Goal: Task Accomplishment & Management: Use online tool/utility

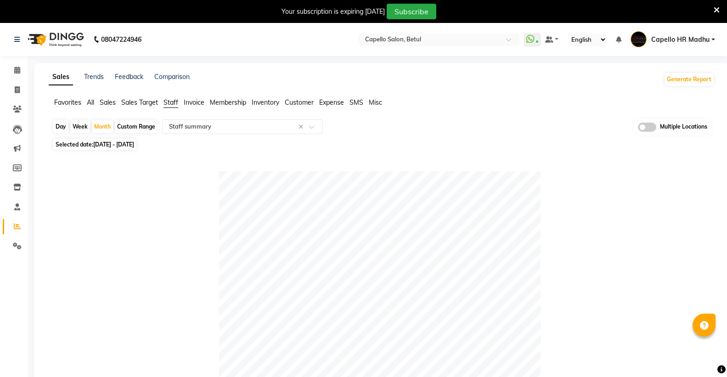
select select "full_report"
select select "csv"
click at [474, 39] on input "text" at bounding box center [429, 40] width 133 height 9
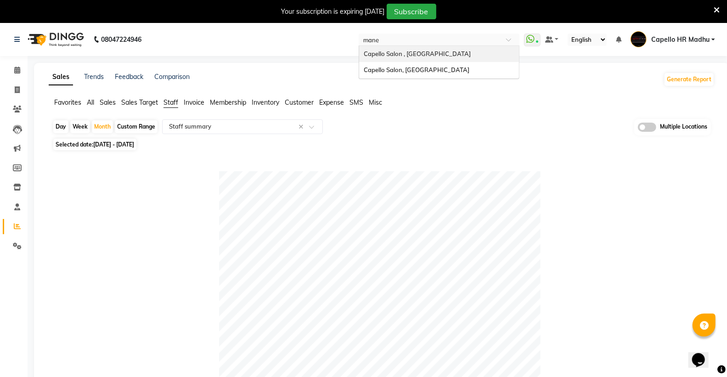
type input "manew"
click at [425, 51] on span "Capello Salon, [GEOGRAPHIC_DATA]" at bounding box center [417, 53] width 106 height 7
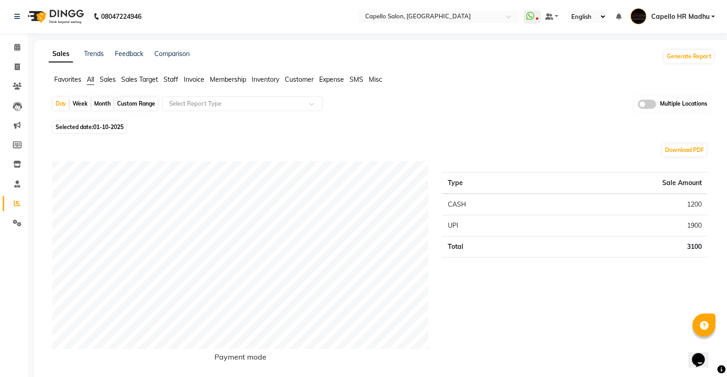
click at [174, 79] on span "Staff" at bounding box center [170, 79] width 15 height 8
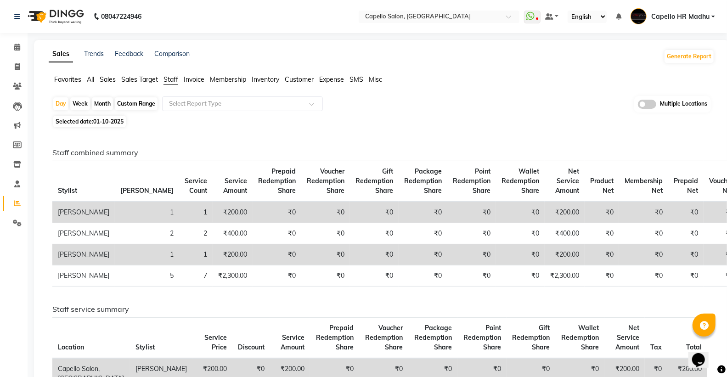
click at [107, 103] on div "Month" at bounding box center [102, 103] width 21 height 13
select select "10"
select select "2025"
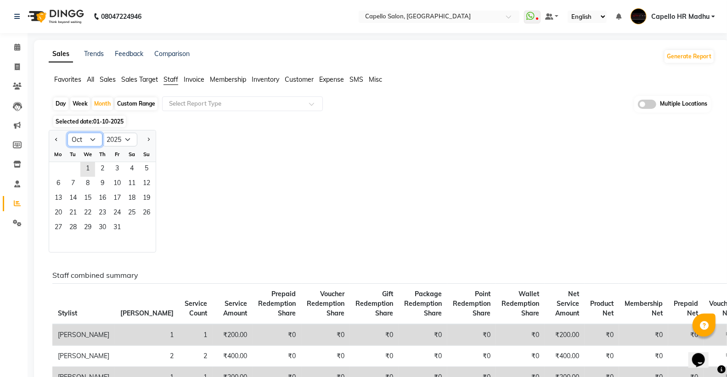
drag, startPoint x: 92, startPoint y: 141, endPoint x: 89, endPoint y: 145, distance: 5.2
click at [92, 141] on select "Jan Feb Mar Apr May Jun [DATE] Aug Sep Oct Nov Dec" at bounding box center [85, 140] width 35 height 14
select select "11"
click at [68, 133] on select "Jan Feb Mar Apr May Jun [DATE] Aug Sep Oct Nov Dec" at bounding box center [85, 140] width 35 height 14
click at [135, 170] on span "1" at bounding box center [131, 169] width 15 height 15
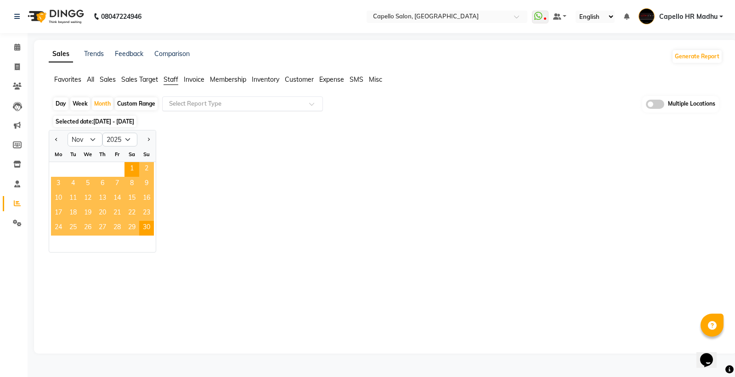
click at [178, 103] on input "text" at bounding box center [233, 103] width 132 height 9
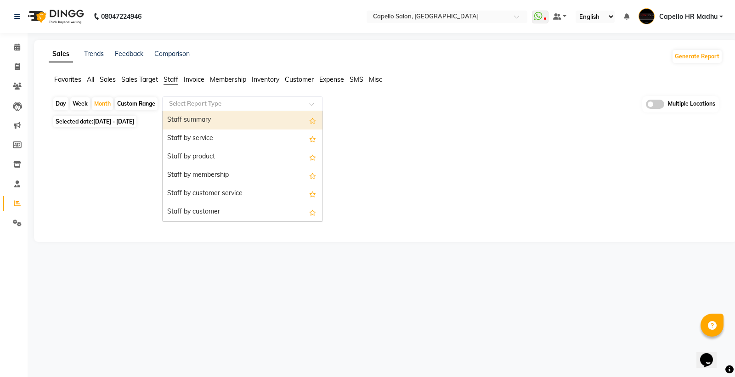
click at [181, 118] on div "Staff summary" at bounding box center [243, 120] width 160 height 18
click at [181, 100] on input "text" at bounding box center [233, 103] width 132 height 9
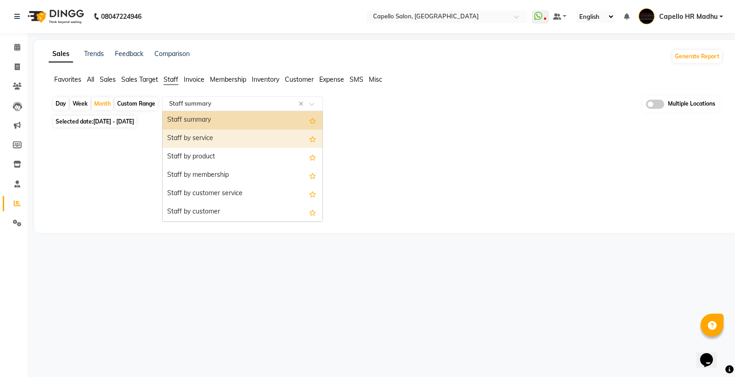
drag, startPoint x: 190, startPoint y: 131, endPoint x: 194, endPoint y: 124, distance: 8.0
click at [191, 128] on div "Staff summary Staff by service Staff by product Staff by membership Staff by cu…" at bounding box center [243, 313] width 160 height 404
click at [196, 120] on div "Staff summary" at bounding box center [243, 120] width 160 height 18
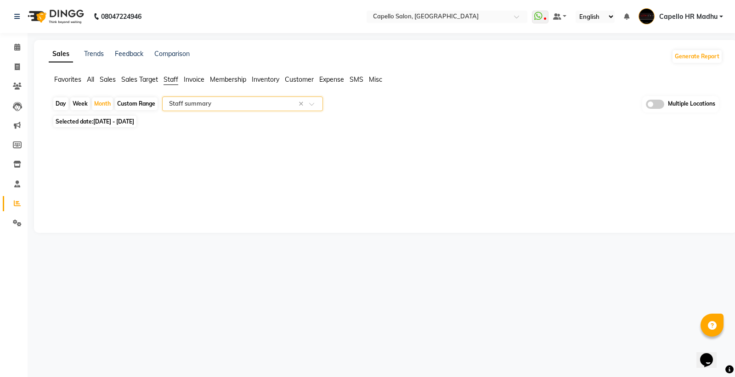
click at [205, 100] on input "text" at bounding box center [233, 103] width 132 height 9
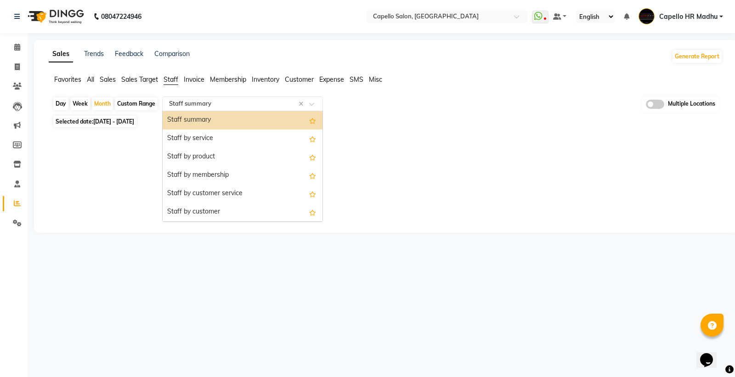
click at [183, 126] on div "Staff summary" at bounding box center [243, 120] width 160 height 18
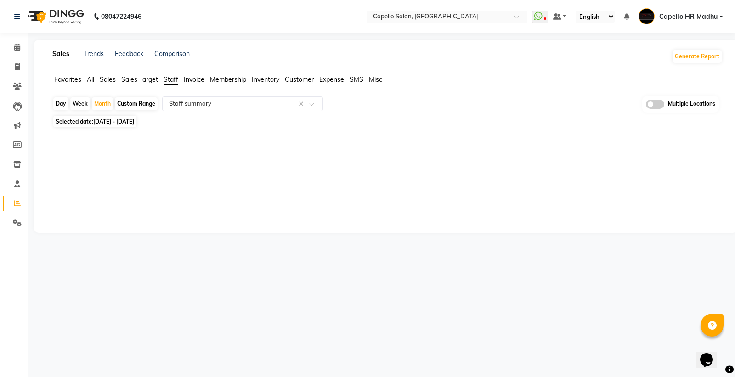
click at [132, 122] on span "[DATE] - [DATE]" at bounding box center [113, 121] width 41 height 7
select select "11"
select select "2025"
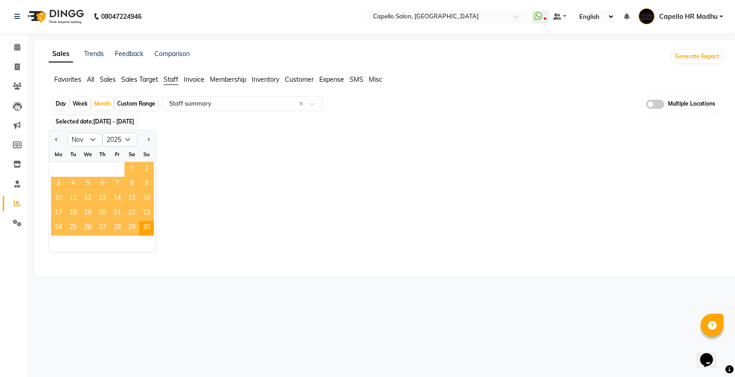
click at [133, 168] on span "1" at bounding box center [131, 169] width 15 height 15
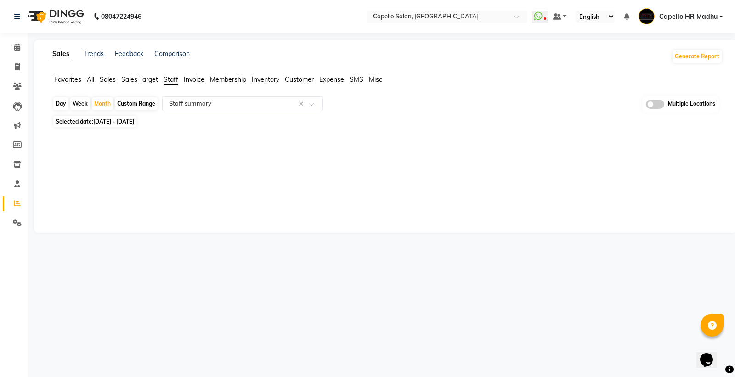
click at [398, 180] on div "Sales Trends Feedback Comparison Generate Report Favorites All Sales Sales Targ…" at bounding box center [385, 136] width 703 height 193
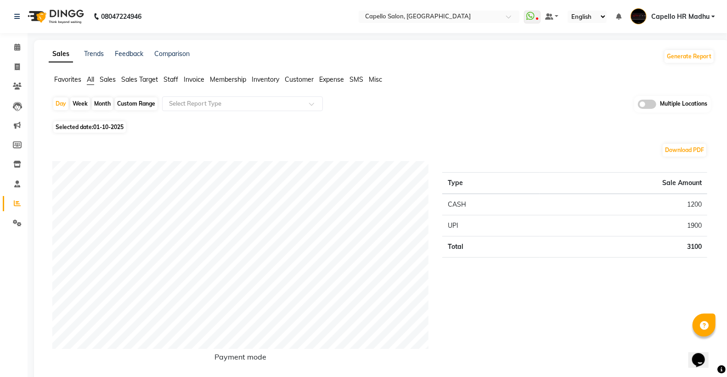
click at [164, 77] on span "Staff" at bounding box center [170, 79] width 15 height 8
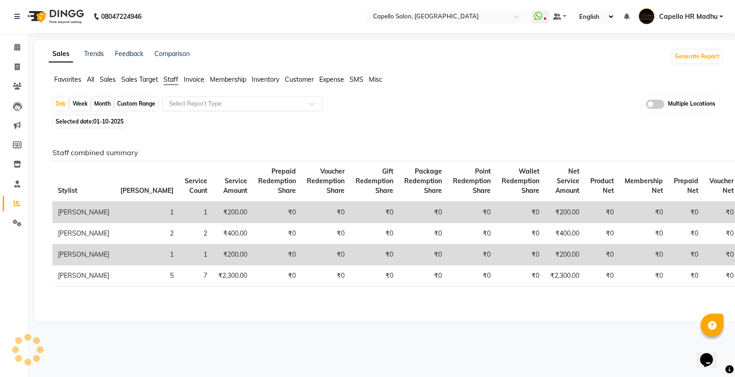
click at [181, 99] on input "text" at bounding box center [233, 103] width 132 height 9
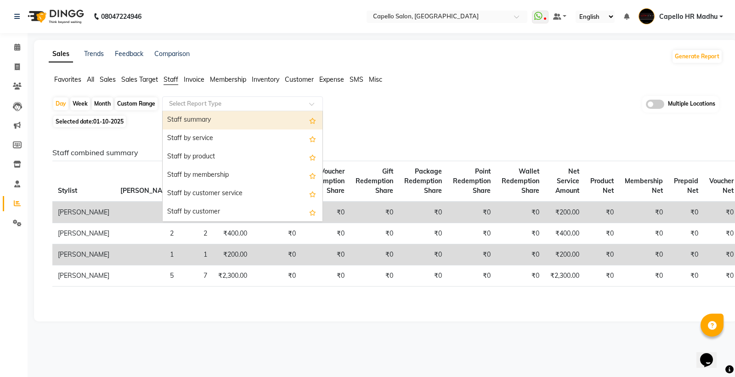
click at [194, 121] on div "Staff summary" at bounding box center [243, 120] width 160 height 18
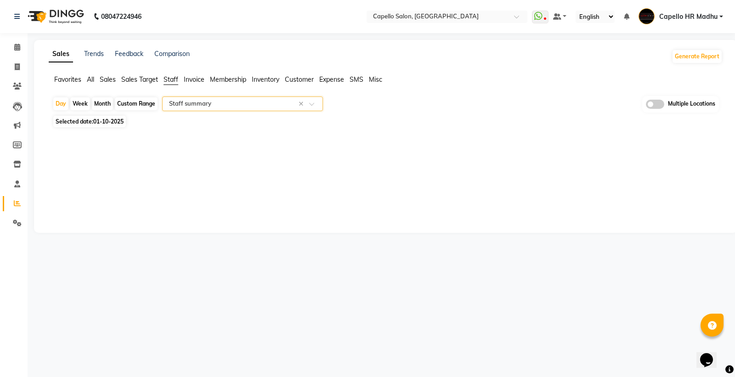
click at [99, 103] on div "Month" at bounding box center [102, 103] width 21 height 13
select select "10"
select select "2025"
select select "full_report"
select select "csv"
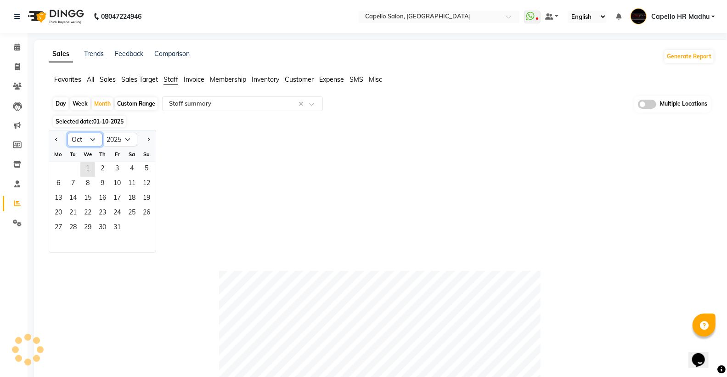
click at [85, 139] on select "Jan Feb Mar Apr May Jun [DATE] Aug Sep Oct Nov Dec" at bounding box center [85, 140] width 35 height 14
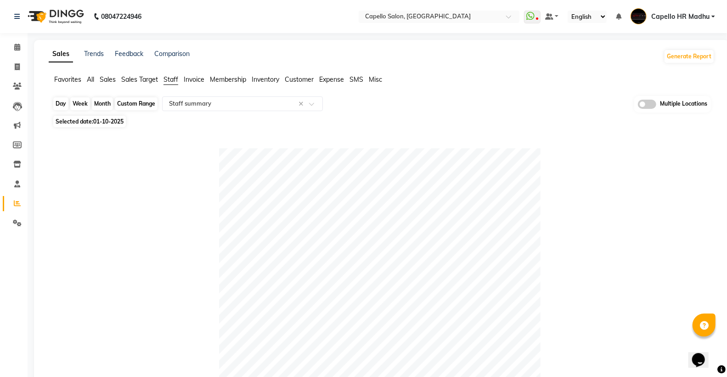
click at [102, 102] on div "Month" at bounding box center [102, 103] width 21 height 13
select select "10"
select select "2025"
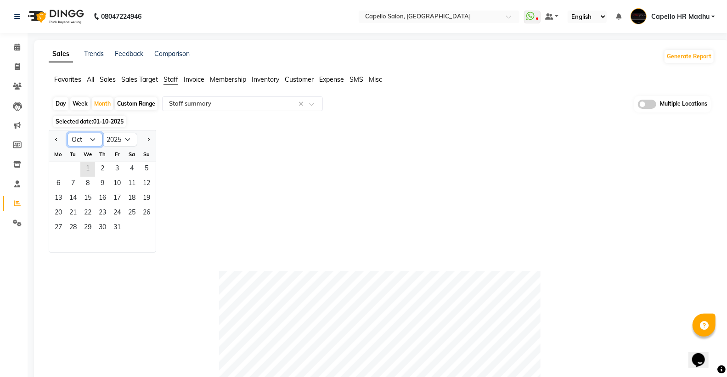
click at [93, 140] on select "Jan Feb Mar Apr May Jun [DATE] Aug Sep Oct Nov Dec" at bounding box center [85, 140] width 35 height 14
select select "9"
click at [68, 133] on select "Jan Feb Mar Apr May Jun [DATE] Aug Sep Oct Nov Dec" at bounding box center [85, 140] width 35 height 14
click at [58, 164] on span "1" at bounding box center [58, 169] width 15 height 15
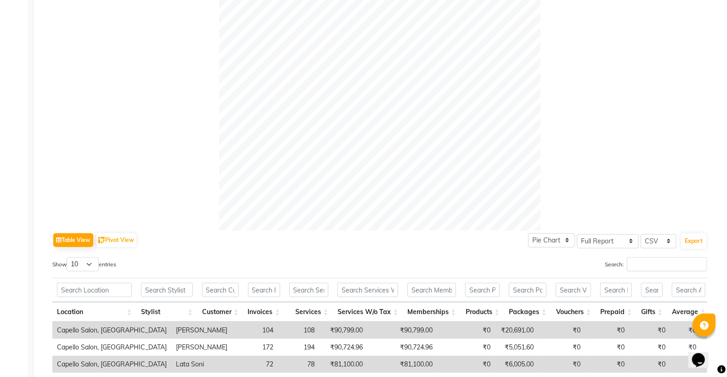
scroll to position [408, 0]
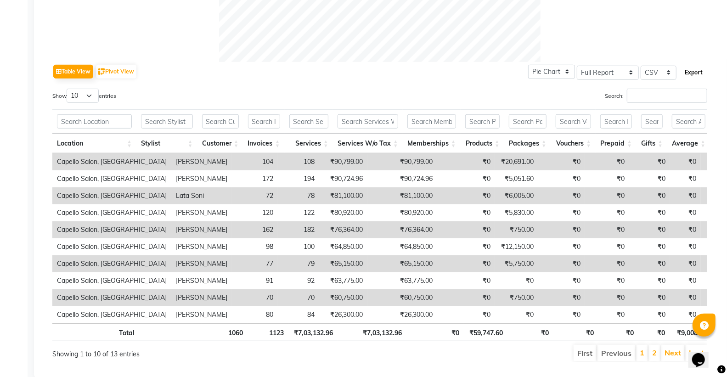
click at [694, 73] on button "Export" at bounding box center [693, 73] width 25 height 16
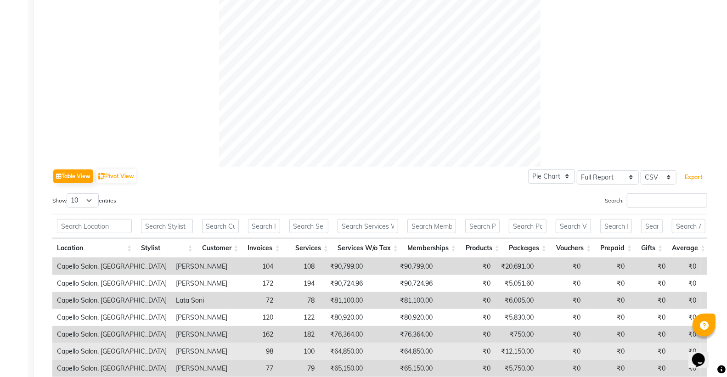
scroll to position [0, 0]
